Goal: Task Accomplishment & Management: Use online tool/utility

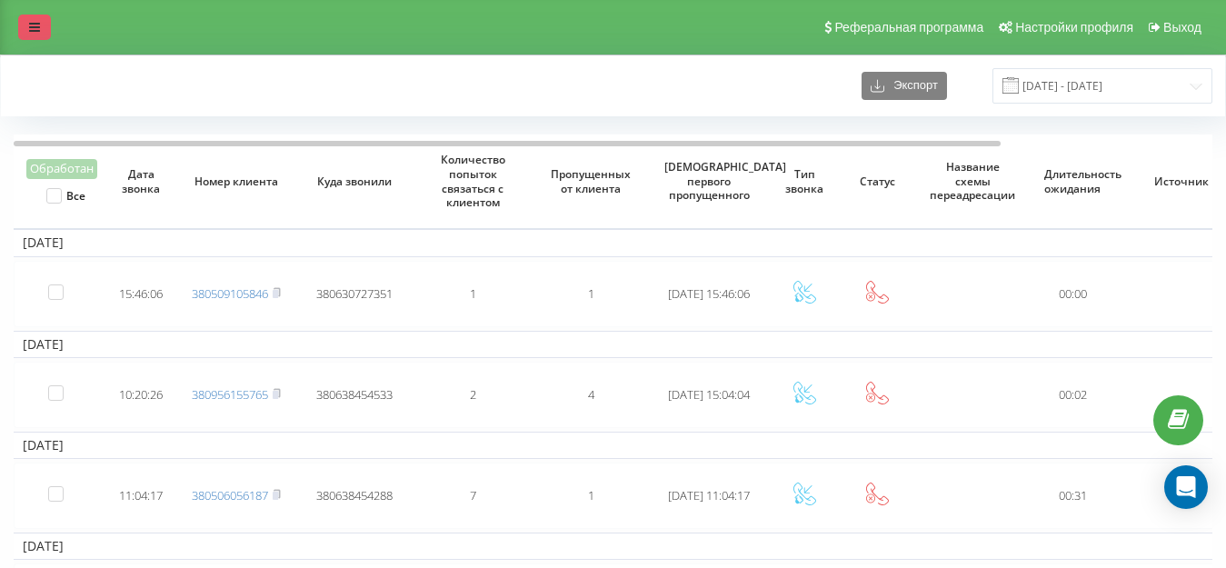
click at [33, 26] on icon at bounding box center [34, 27] width 11 height 13
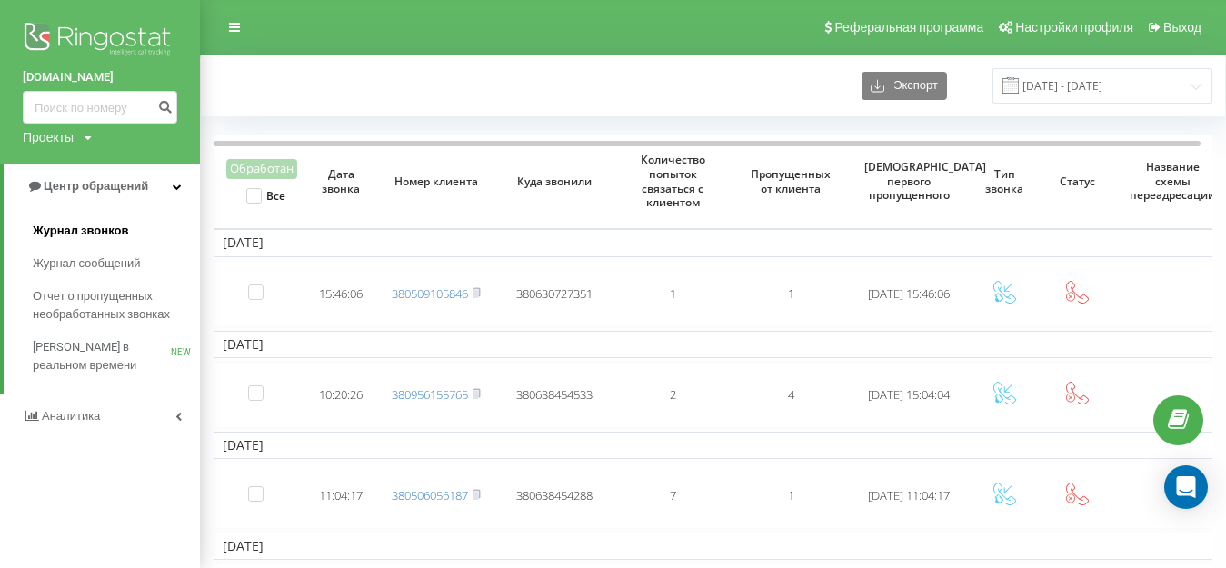
click at [103, 234] on span "Журнал звонков" at bounding box center [80, 231] width 95 height 18
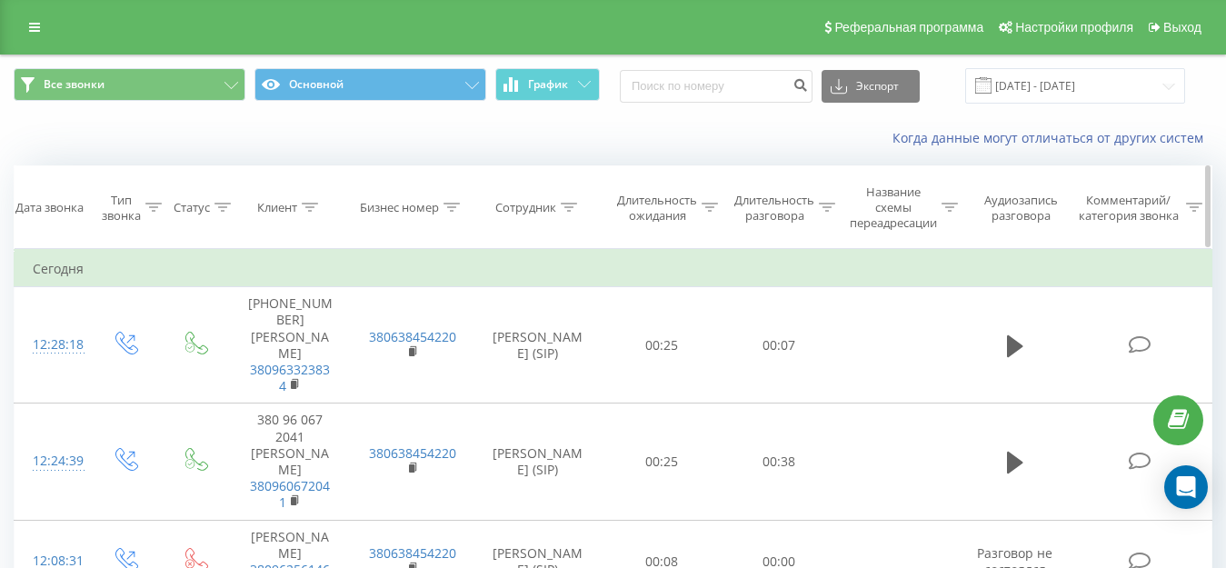
click at [828, 207] on icon at bounding box center [827, 207] width 16 height 9
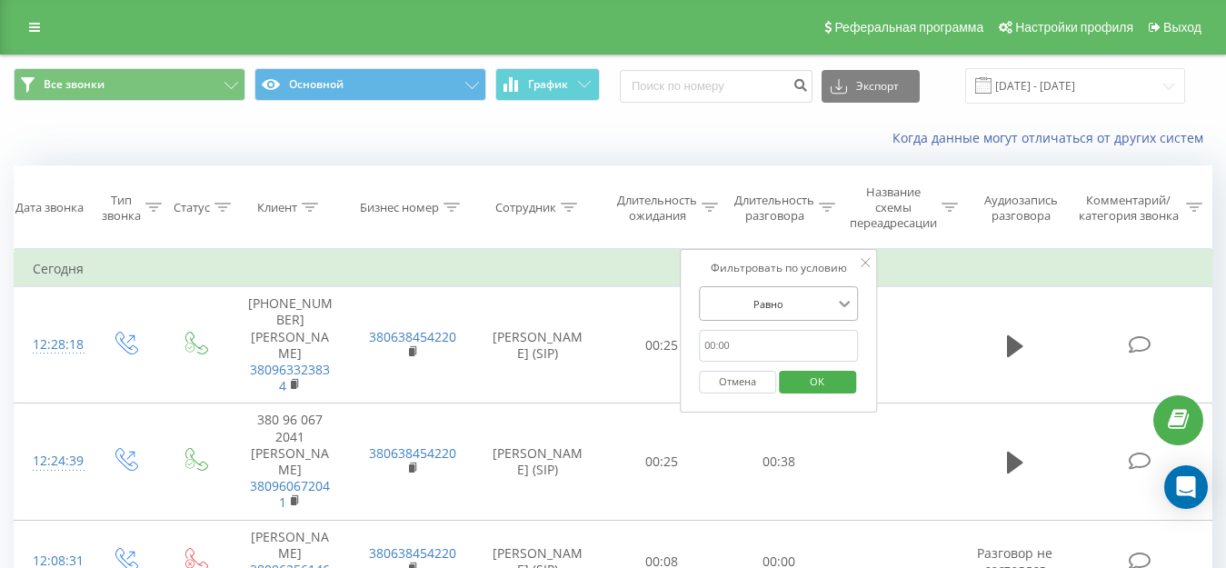
click at [836, 295] on icon at bounding box center [845, 303] width 18 height 18
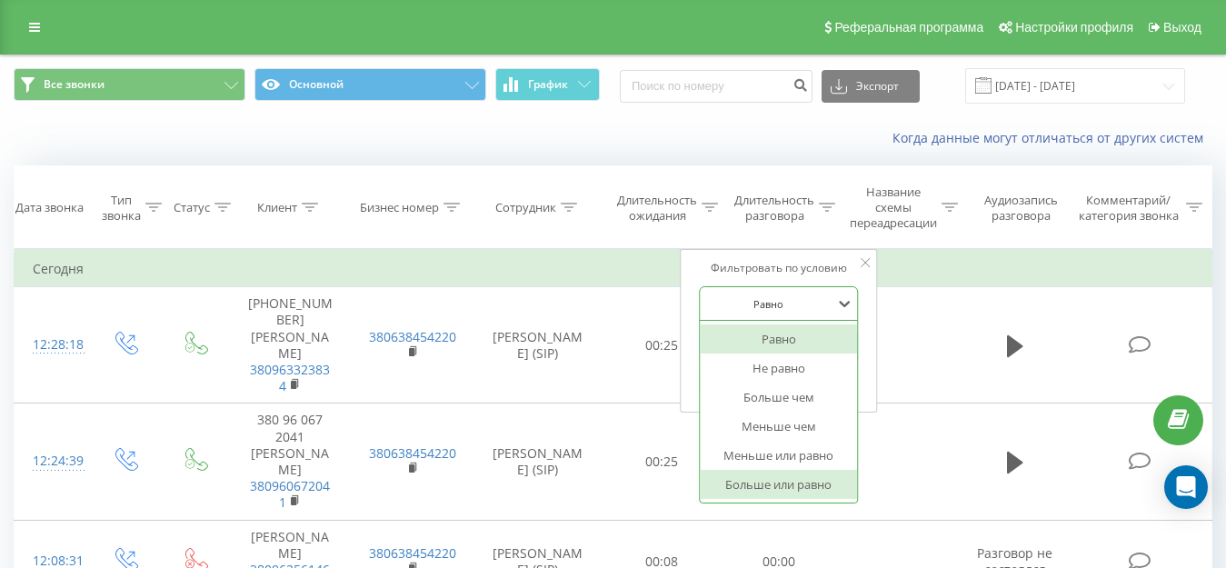
click at [782, 481] on div "Больше или равно" at bounding box center [779, 484] width 158 height 29
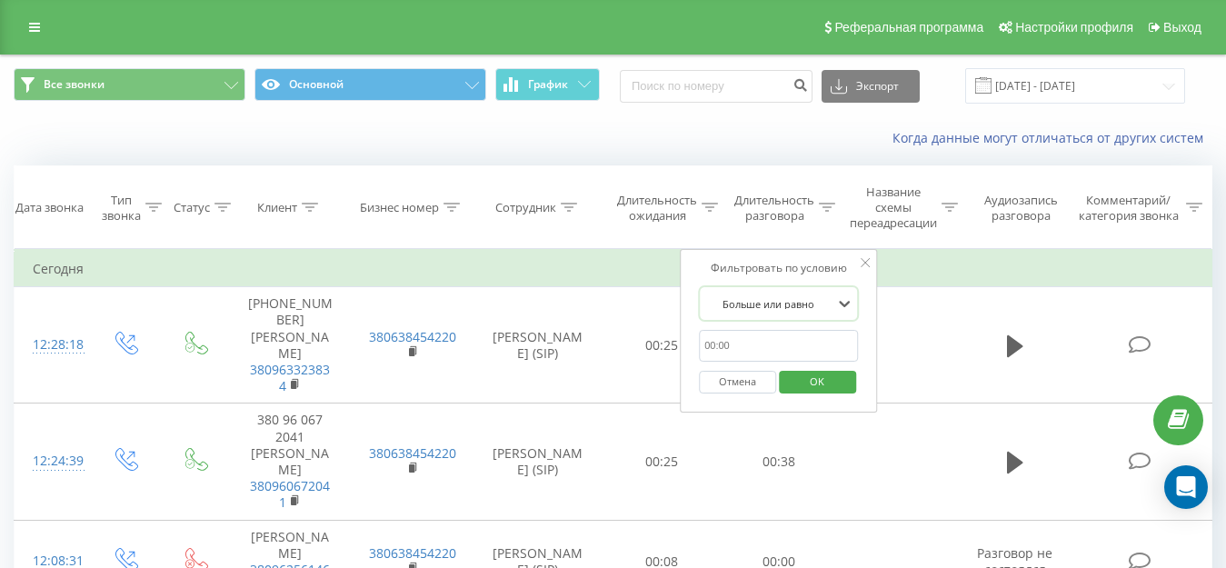
click at [768, 343] on input "text" at bounding box center [779, 346] width 160 height 32
type input "30"
click at [850, 387] on button "OK" at bounding box center [817, 382] width 77 height 23
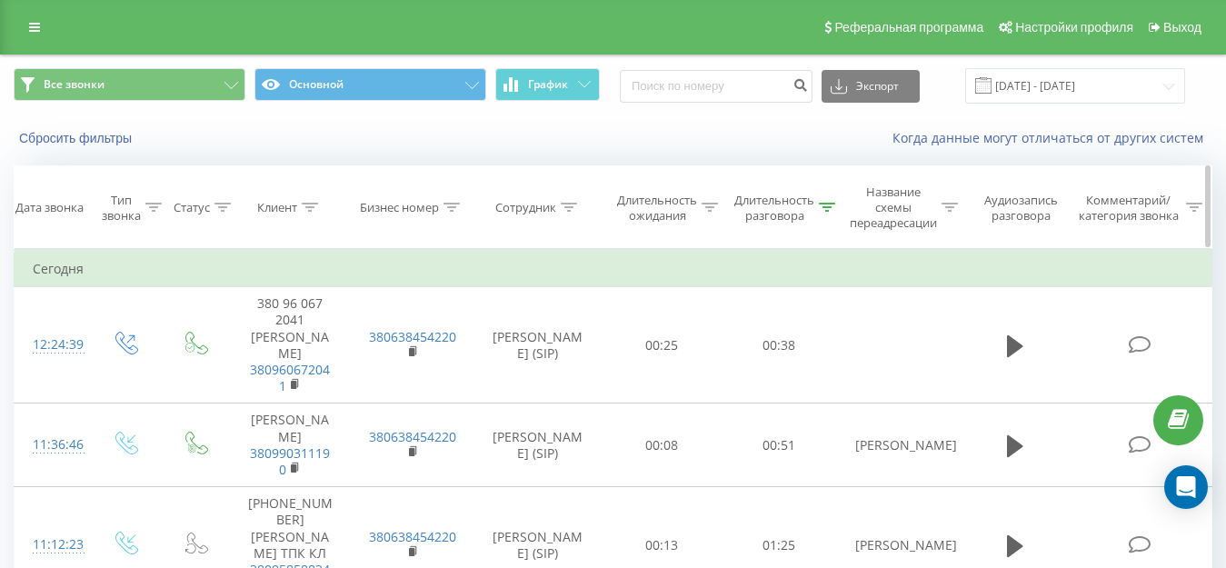
click at [828, 206] on icon at bounding box center [827, 207] width 16 height 9
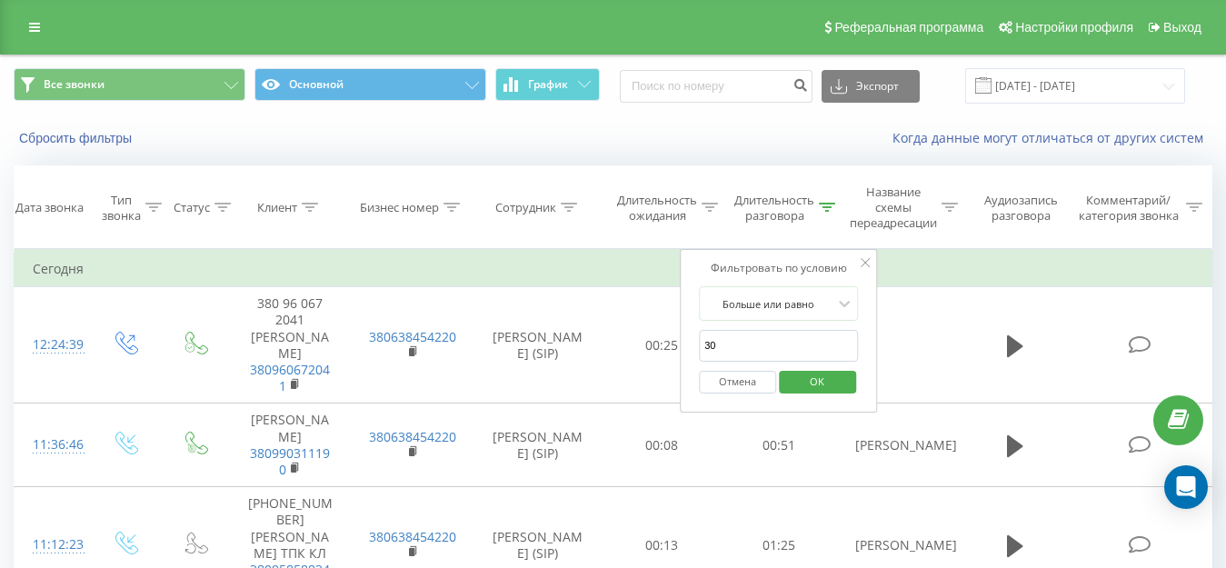
click at [820, 383] on span "OK" at bounding box center [816, 381] width 51 height 28
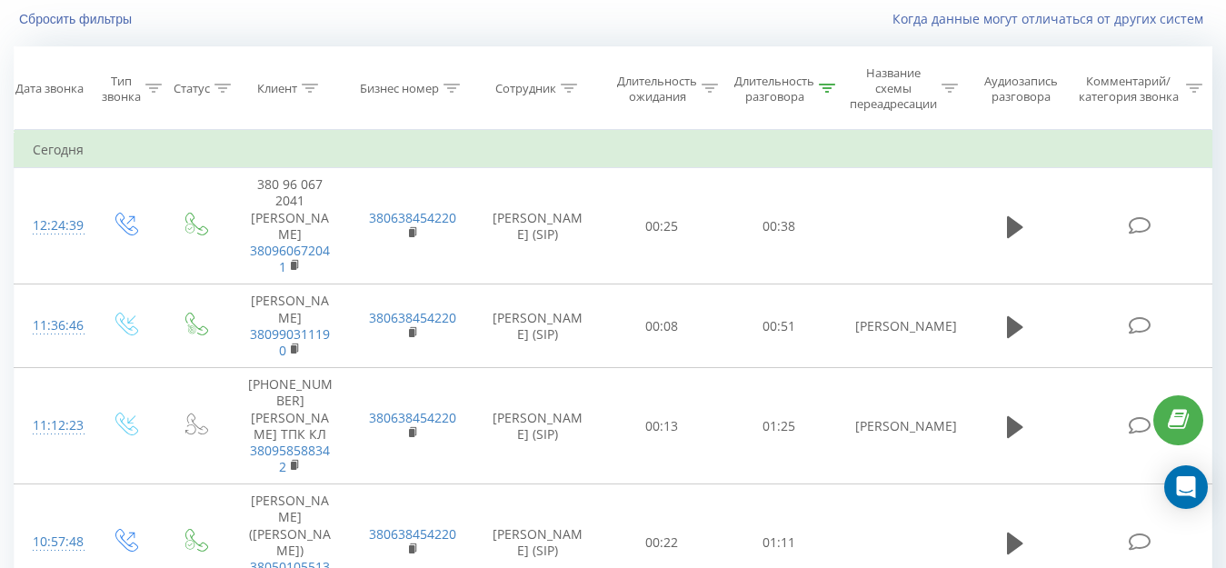
scroll to position [114, 0]
